Goal: Use online tool/utility: Utilize a website feature to perform a specific function

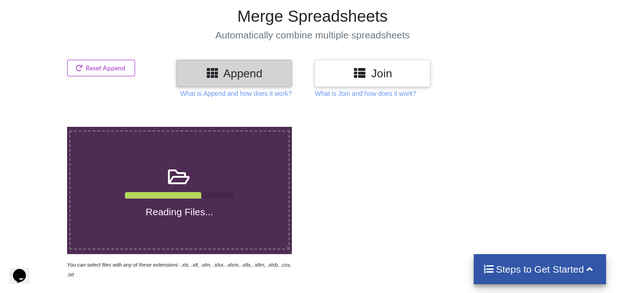
scroll to position [46, 0]
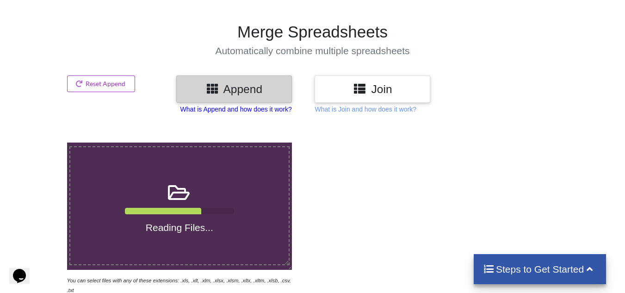
click at [263, 111] on p "What is Append and how does it work?" at bounding box center [236, 109] width 112 height 9
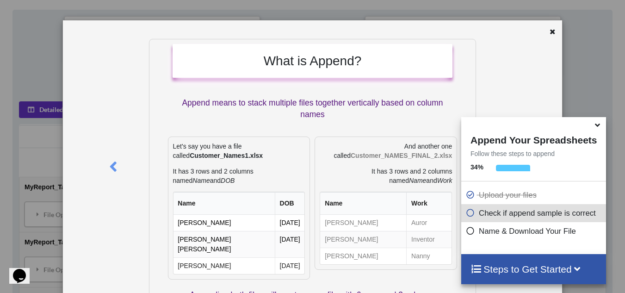
scroll to position [0, 0]
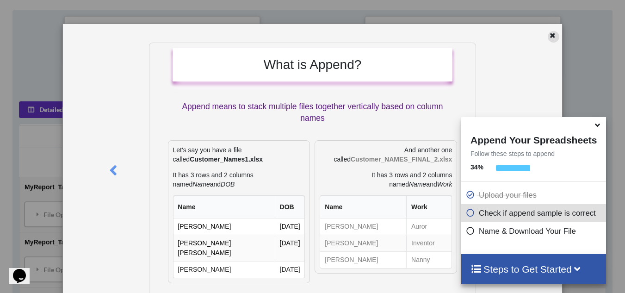
click at [549, 33] on icon at bounding box center [553, 34] width 8 height 6
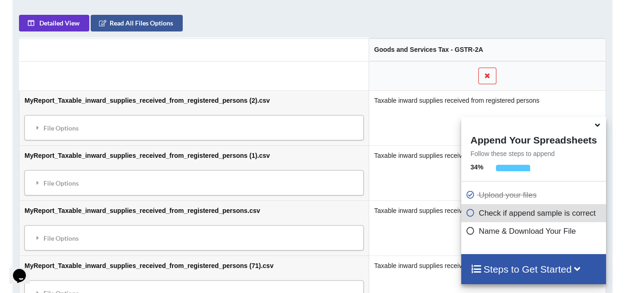
scroll to position [499, 0]
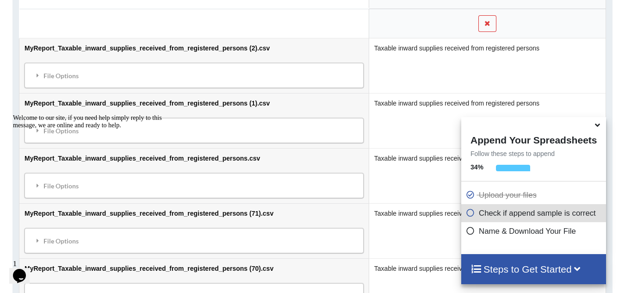
click at [598, 126] on icon at bounding box center [598, 123] width 10 height 8
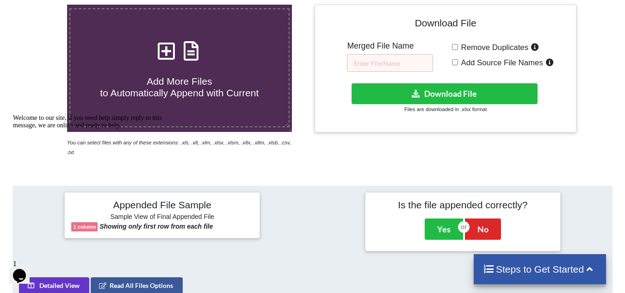
scroll to position [185, 0]
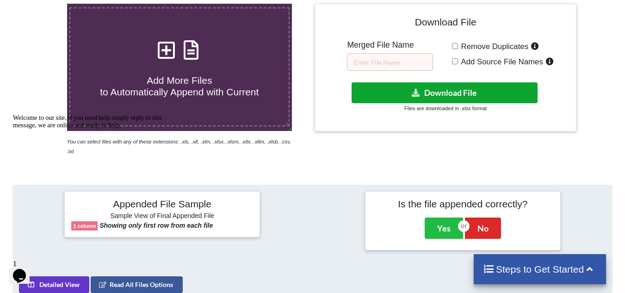
click at [465, 91] on button "Download File" at bounding box center [445, 92] width 186 height 21
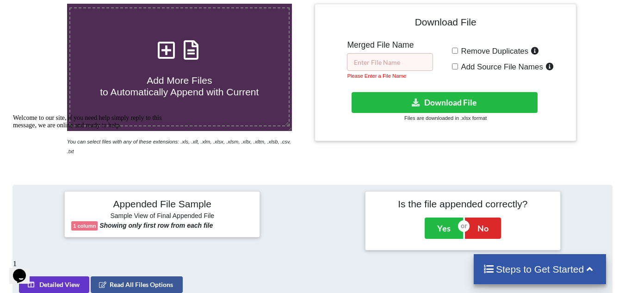
click at [374, 54] on input "text" at bounding box center [390, 62] width 86 height 18
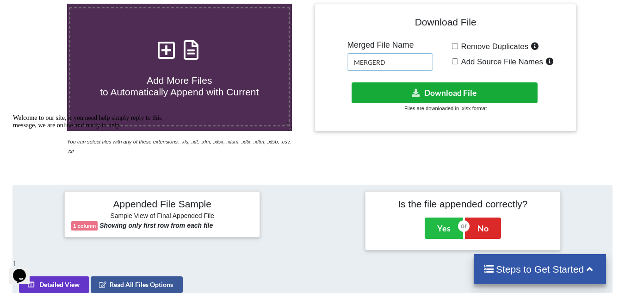
type input "MERGERD"
click at [424, 93] on button "Download File" at bounding box center [445, 92] width 186 height 21
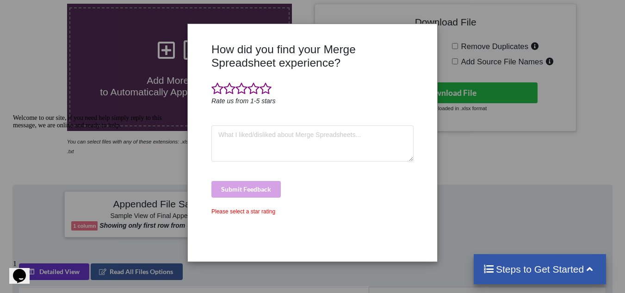
click at [493, 46] on div "How did you find your Merge Spreadsheet experience? Rate us from 1-5 stars Subm…" at bounding box center [312, 146] width 625 height 293
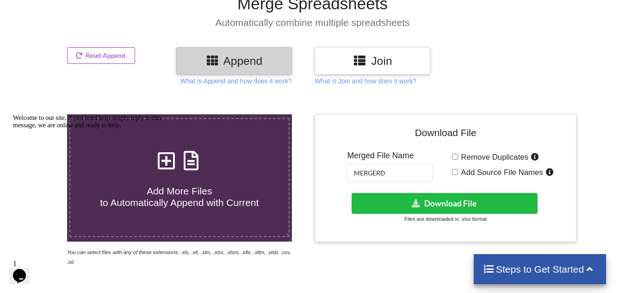
scroll to position [0, 0]
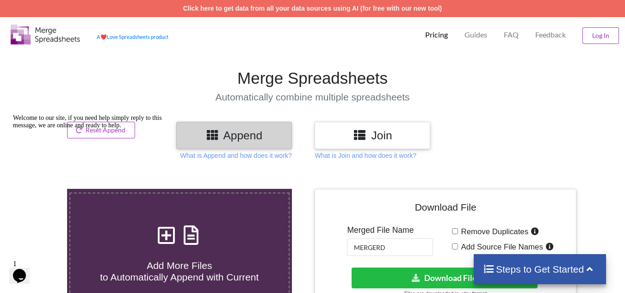
click at [368, 131] on h3 "Join" at bounding box center [373, 135] width 102 height 13
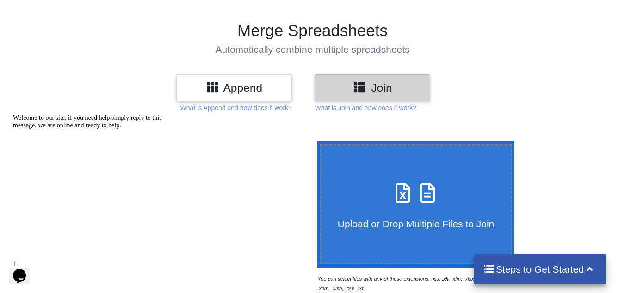
scroll to position [46, 0]
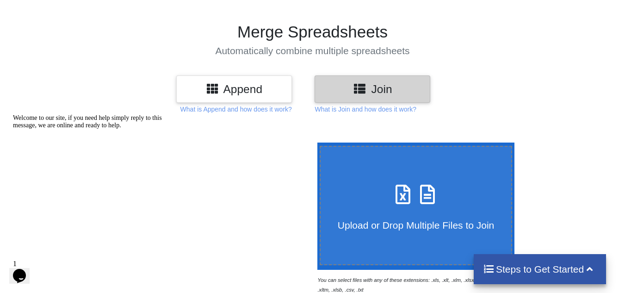
click at [419, 208] on div "Upload or Drop Multiple Files to Join" at bounding box center [416, 205] width 191 height 50
click at [315, 142] on input "Upload or Drop Multiple Files to Join" at bounding box center [315, 142] width 0 height 0
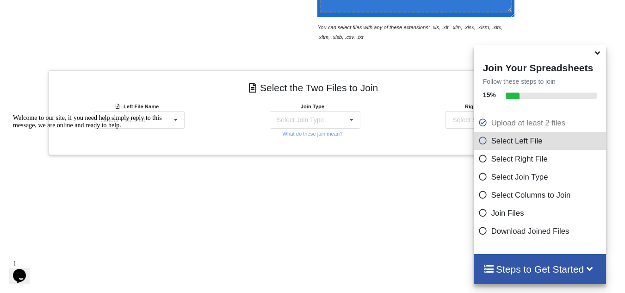
scroll to position [295, 0]
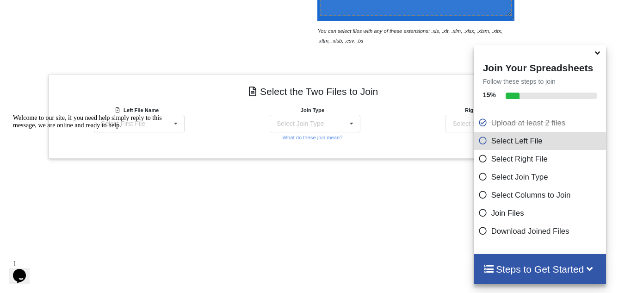
click at [167, 126] on div "Welcome to our site, if you need help simply reply to this message, we are onli…" at bounding box center [96, 121] width 167 height 15
click at [179, 123] on icon at bounding box center [176, 123] width 14 height 17
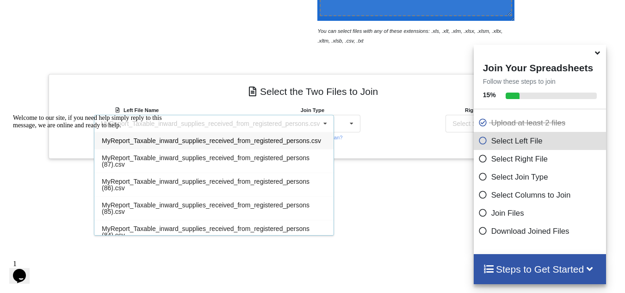
click at [204, 98] on h4 "Select the Two Files to Join" at bounding box center [313, 91] width 514 height 21
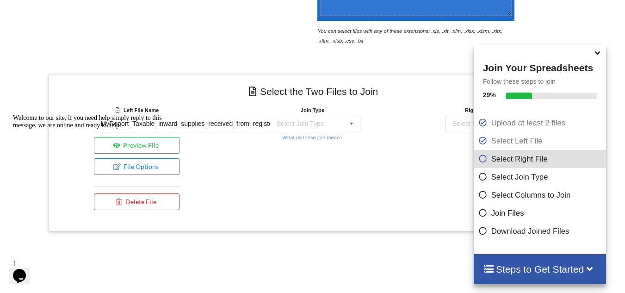
click at [597, 56] on icon at bounding box center [598, 51] width 10 height 8
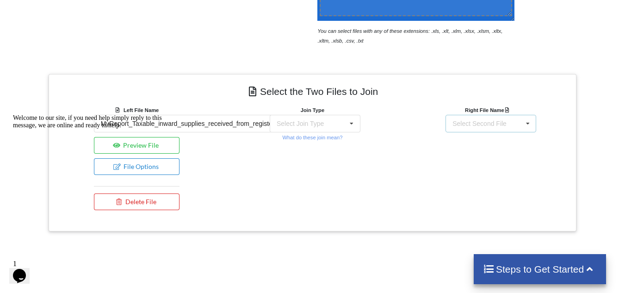
click at [521, 120] on icon at bounding box center [528, 123] width 14 height 17
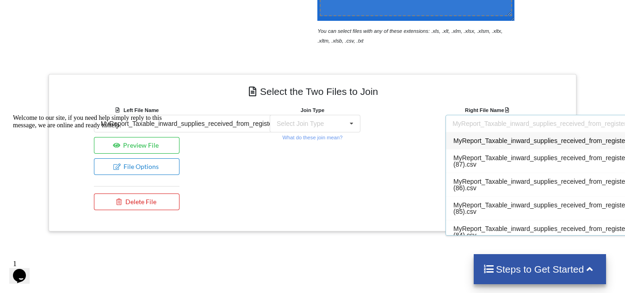
click at [402, 161] on div "Right File Name MyReport_Taxable_inward_supplies_received_from_registered_perso…" at bounding box center [489, 160] width 176 height 110
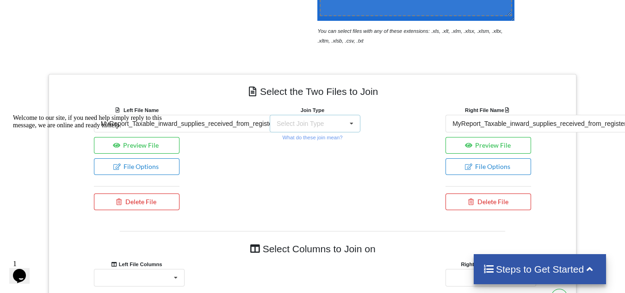
click at [350, 118] on icon at bounding box center [352, 123] width 14 height 17
click at [393, 130] on div "Join Type INNER JOIN INNER JOIN LEFT JOIN RIGHT JOIN FULL JOIN What do these jo…" at bounding box center [312, 160] width 176 height 110
click at [348, 121] on icon at bounding box center [352, 123] width 14 height 17
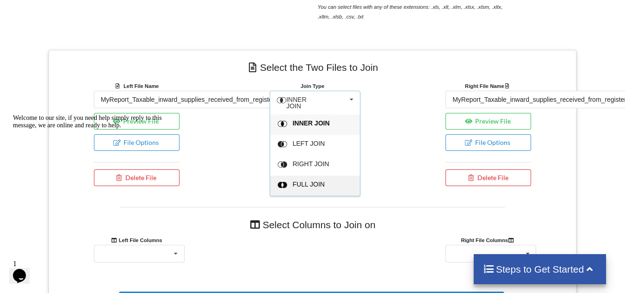
scroll to position [341, 0]
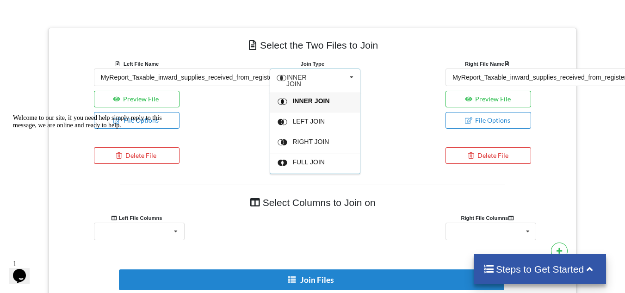
click at [330, 101] on div "INNER JOIN" at bounding box center [320, 103] width 56 height 10
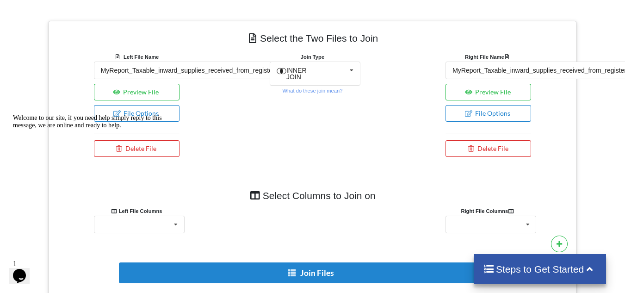
scroll to position [407, 0]
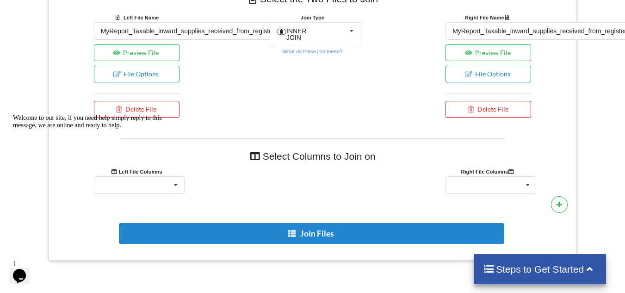
click at [257, 32] on div "Join Type INNER JOIN INNER JOIN LEFT JOIN RIGHT JOIN FULL JOIN What do these jo…" at bounding box center [312, 67] width 176 height 110
click at [259, 30] on div "Join Type INNER JOIN INNER JOIN LEFT JOIN RIGHT JOIN FULL JOIN What do these jo…" at bounding box center [312, 67] width 176 height 110
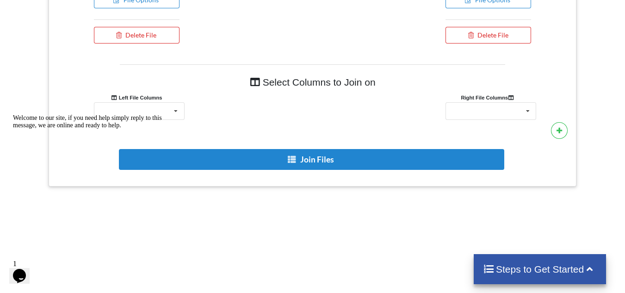
scroll to position [499, 0]
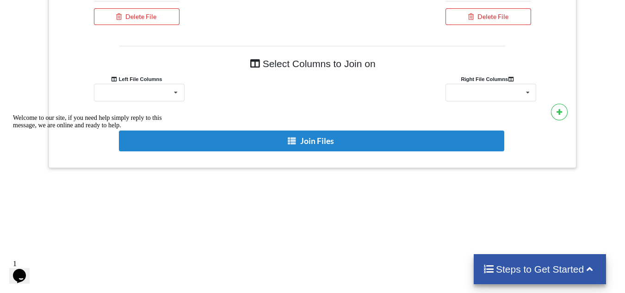
click at [185, 89] on div "Goods and Services Tax - GSTR-2A" at bounding box center [137, 93] width 176 height 18
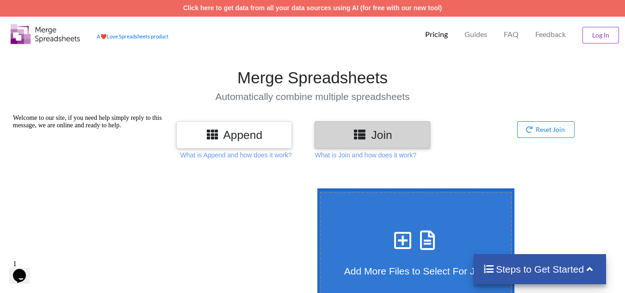
scroll to position [0, 0]
